Goal: Transaction & Acquisition: Book appointment/travel/reservation

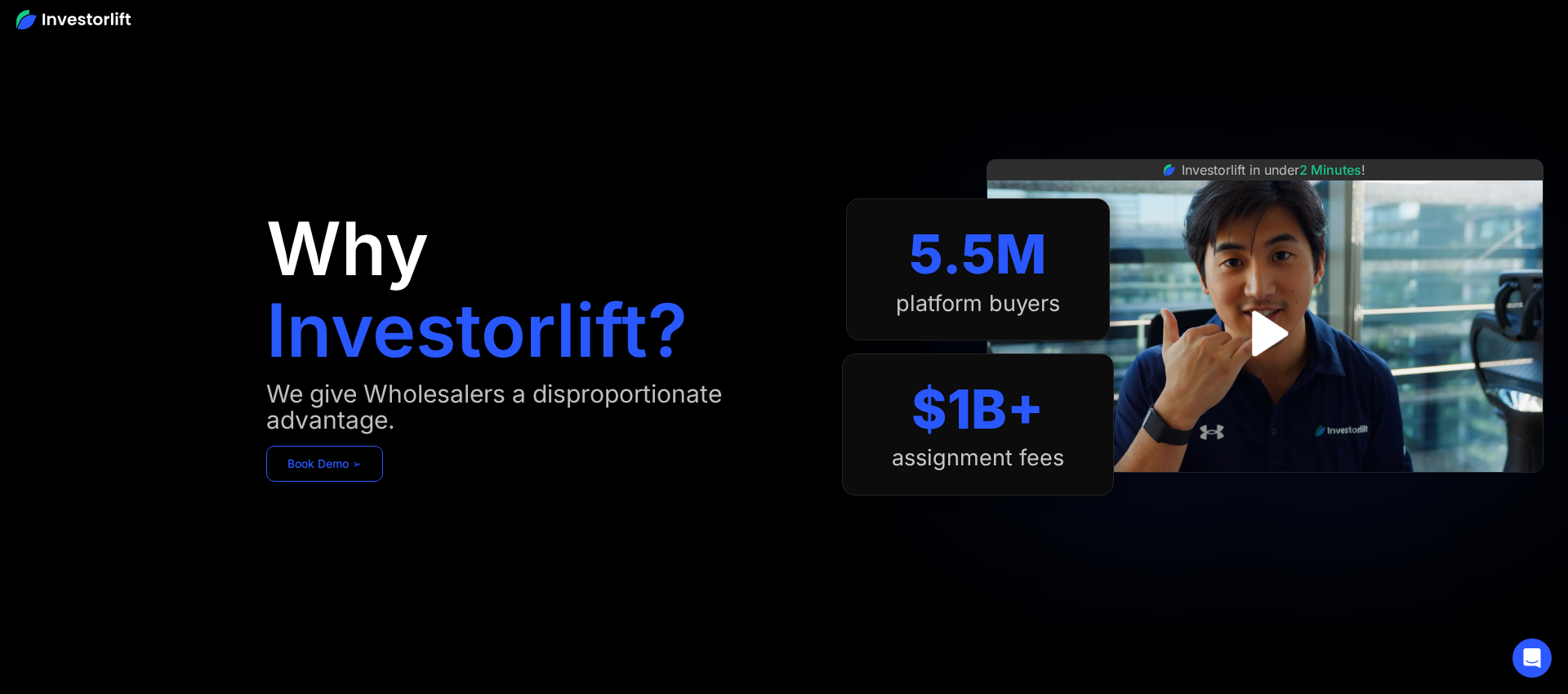
click at [327, 470] on link "Book Demo ➢" at bounding box center [324, 464] width 117 height 36
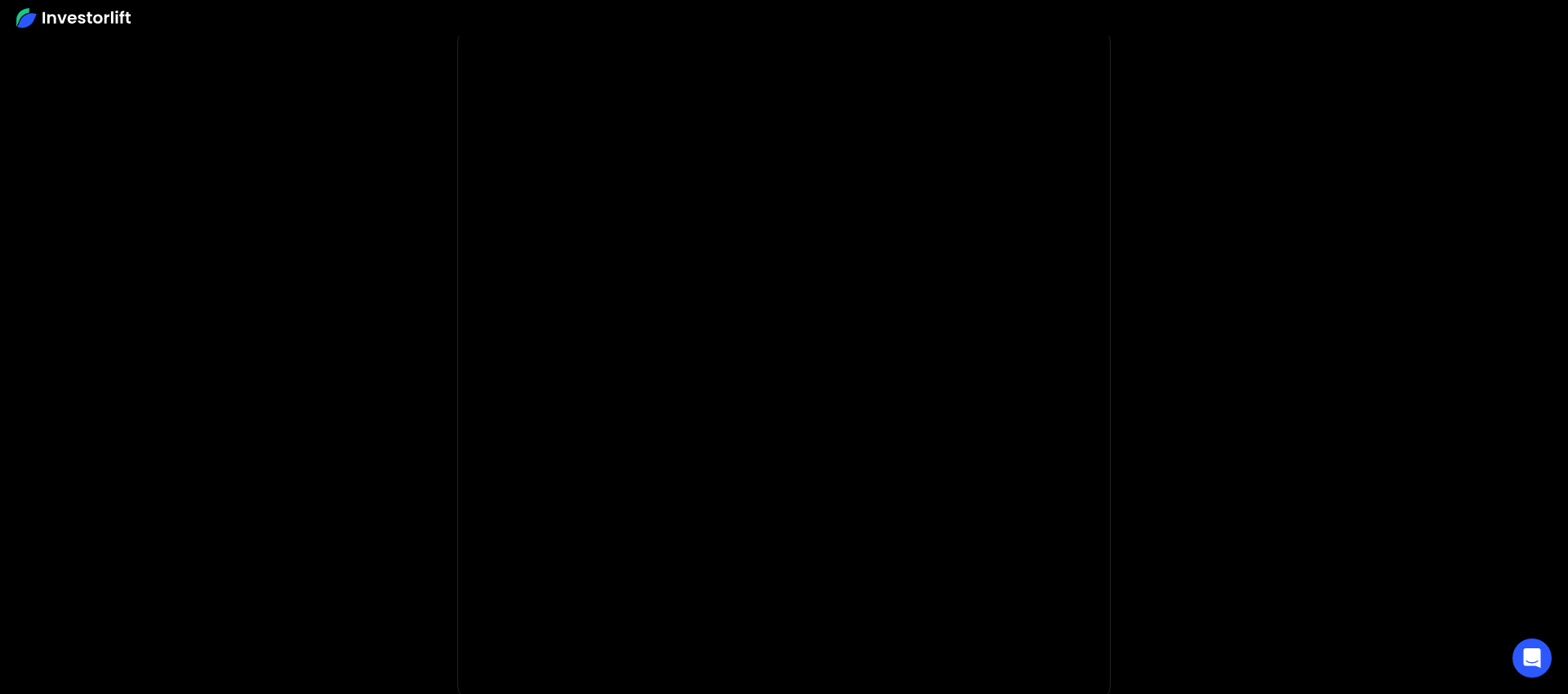
scroll to position [55, 0]
click at [437, 347] on body "**********" at bounding box center [784, 498] width 1568 height 1107
